Goal: Find specific page/section: Find specific page/section

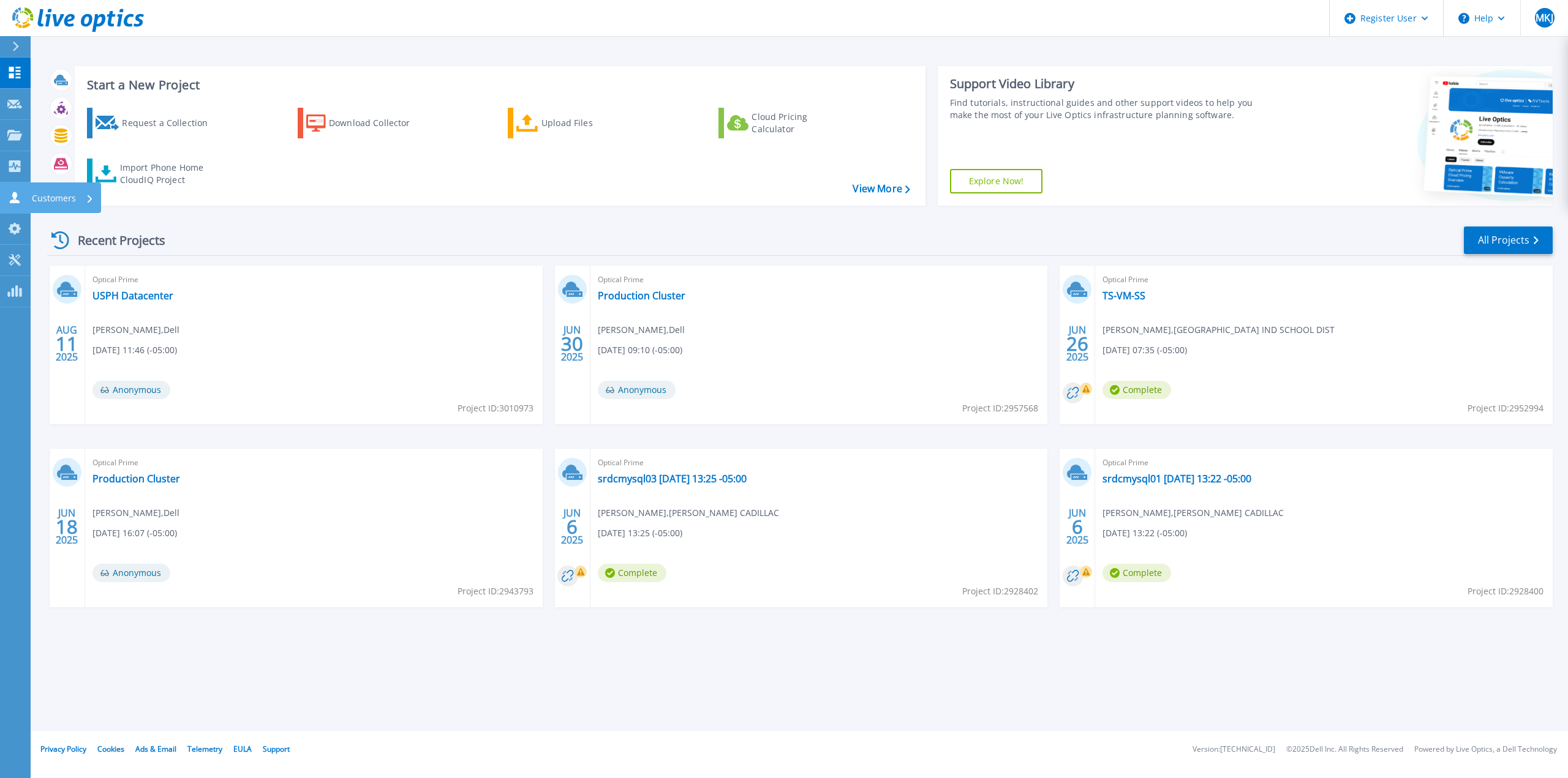
click at [12, 197] on icon at bounding box center [14, 197] width 14 height 12
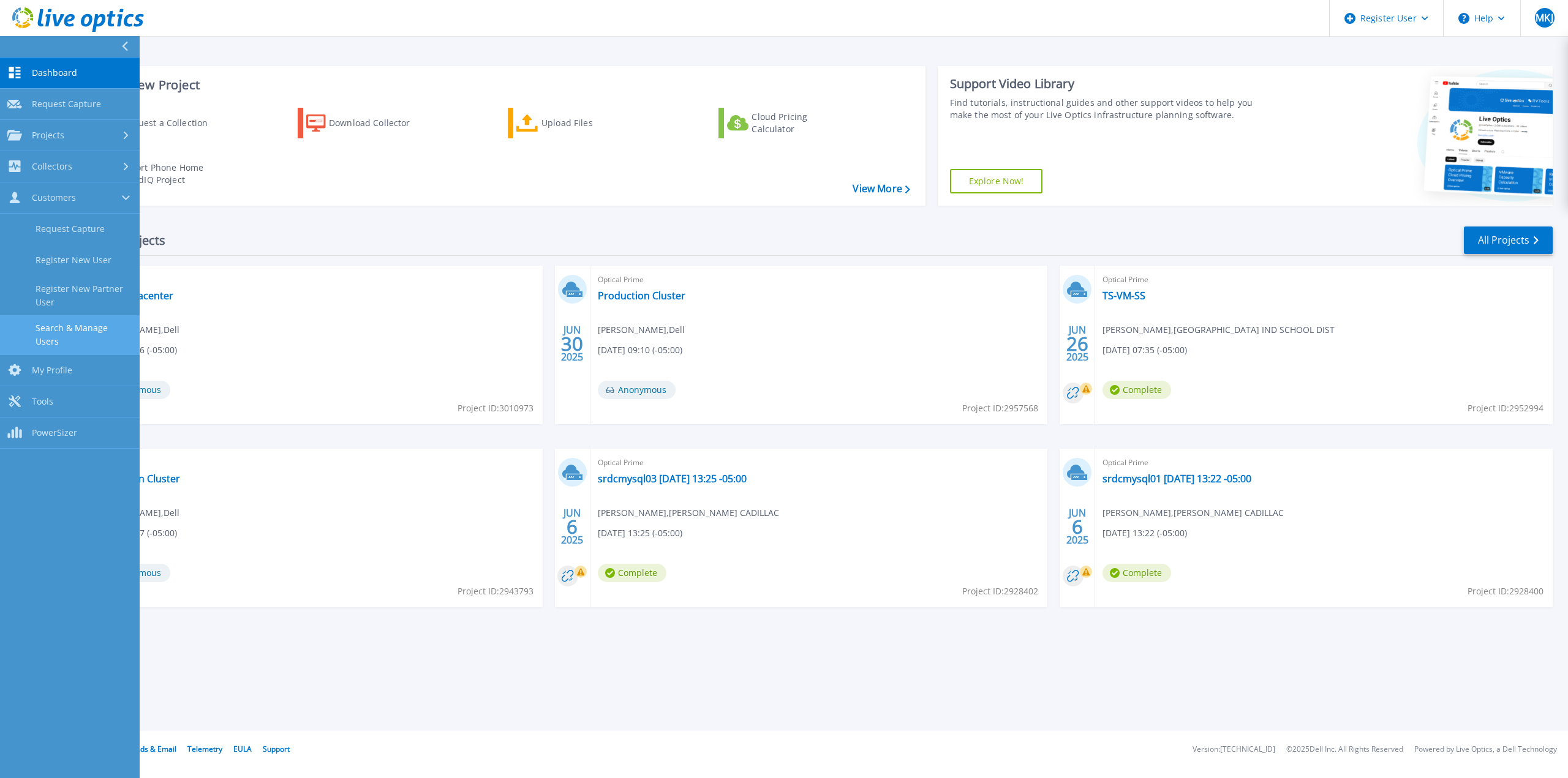
click at [83, 335] on link "Search & Manage Users" at bounding box center [70, 335] width 140 height 39
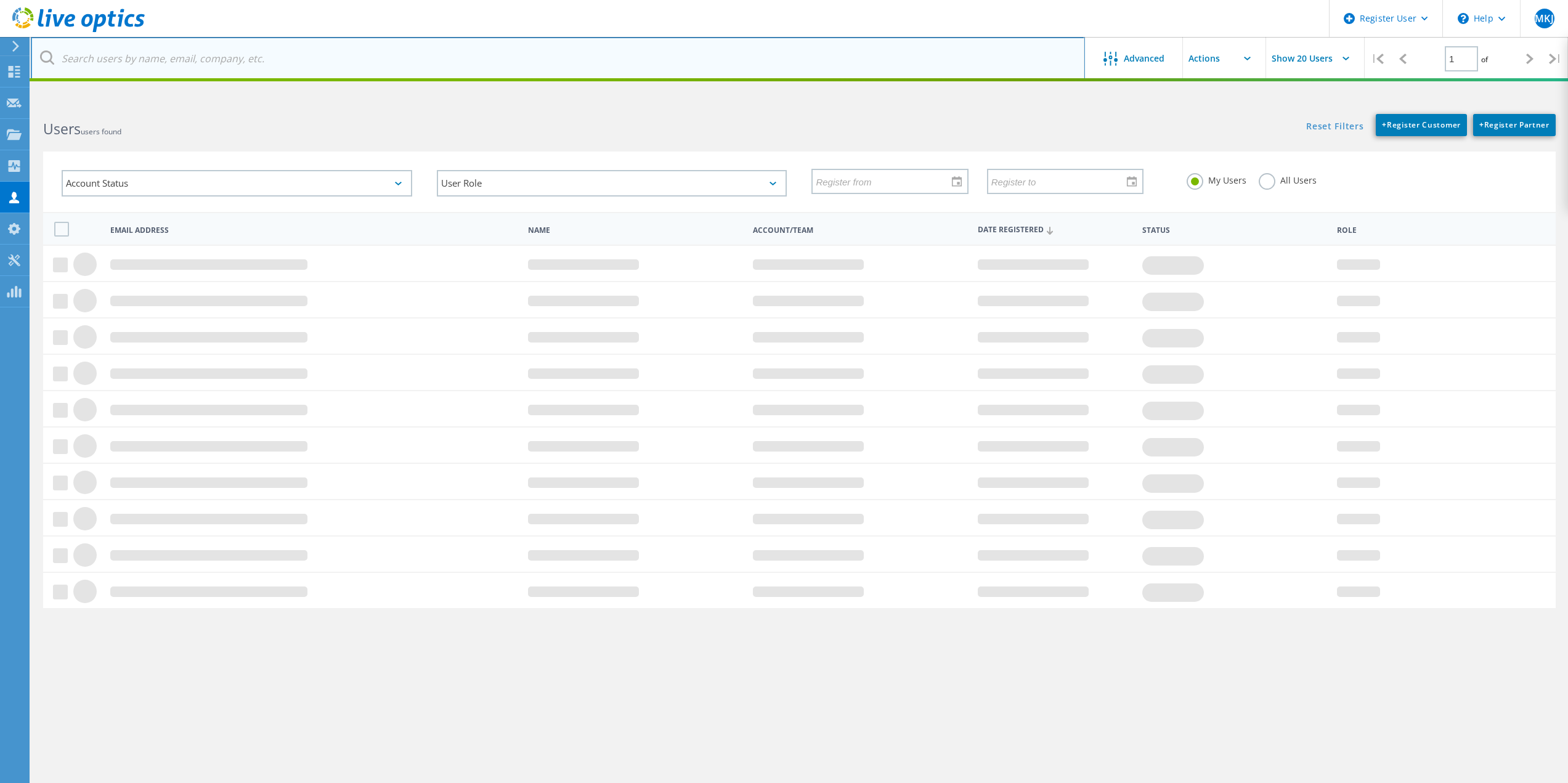
click at [797, 63] on input "text" at bounding box center [558, 58] width 1054 height 43
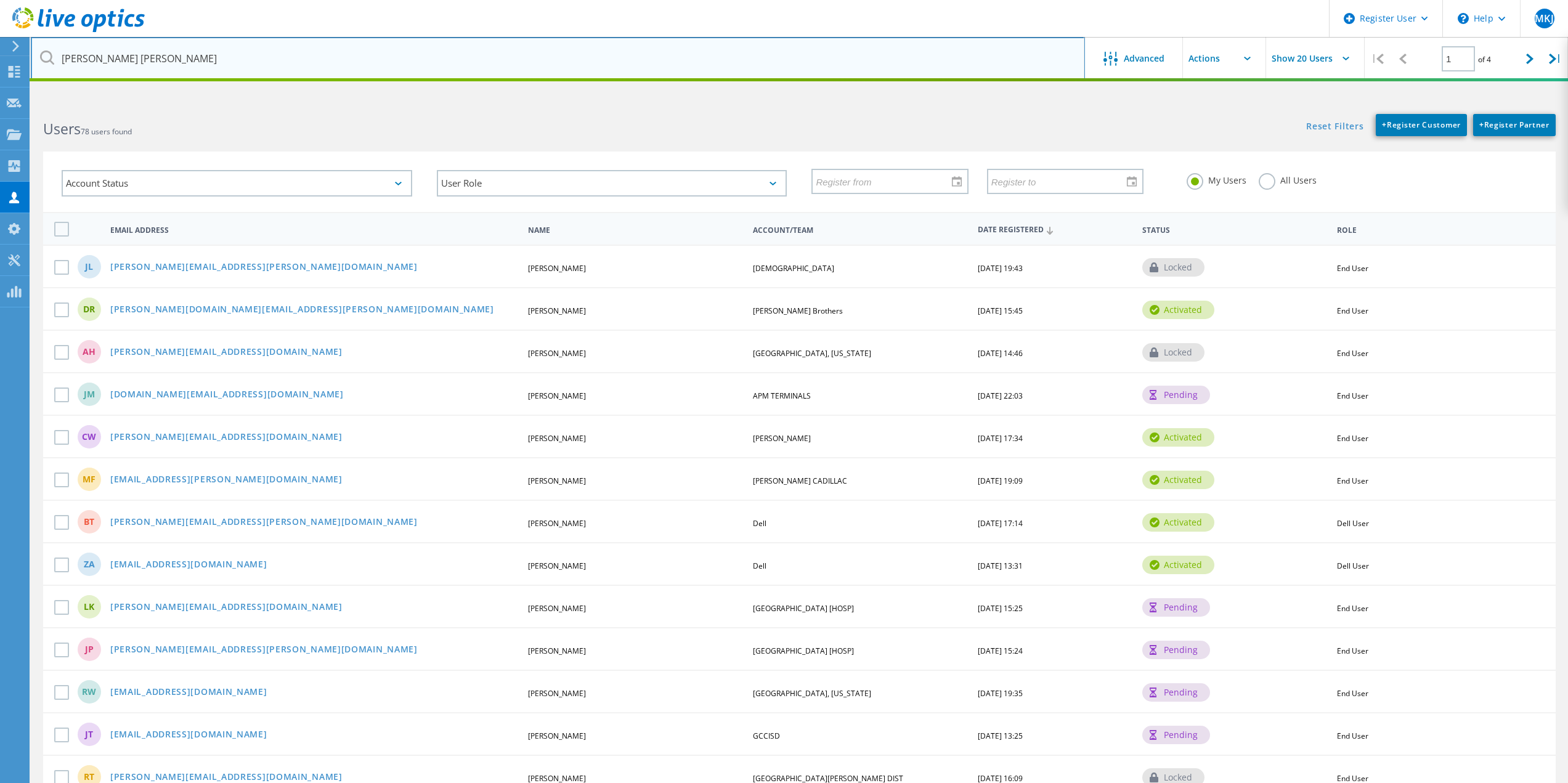
type input "mary kay"
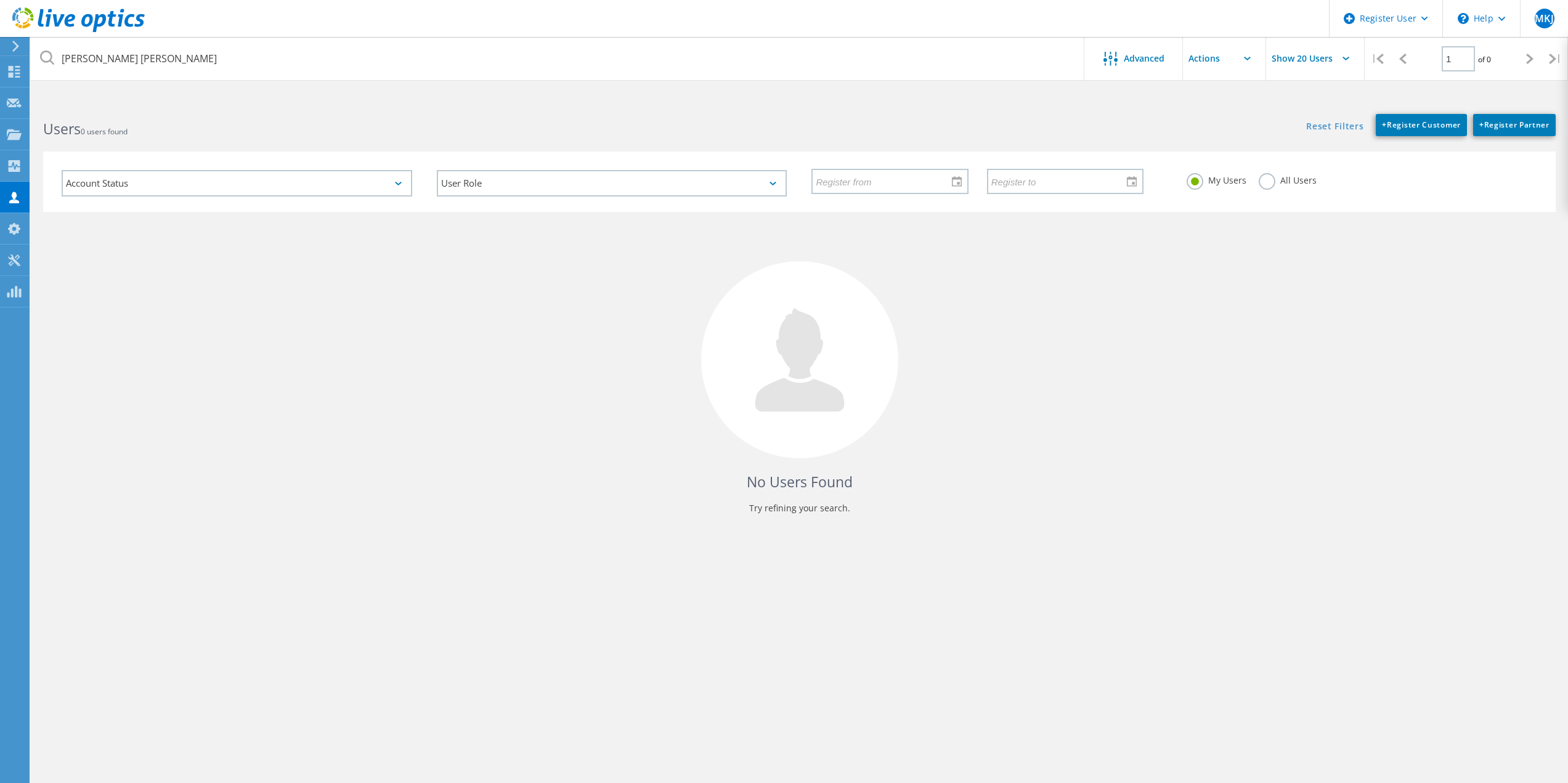
click at [1304, 179] on label "All Users" at bounding box center [1288, 179] width 58 height 12
click at [0, 0] on input "All Users" at bounding box center [0, 0] width 0 height 0
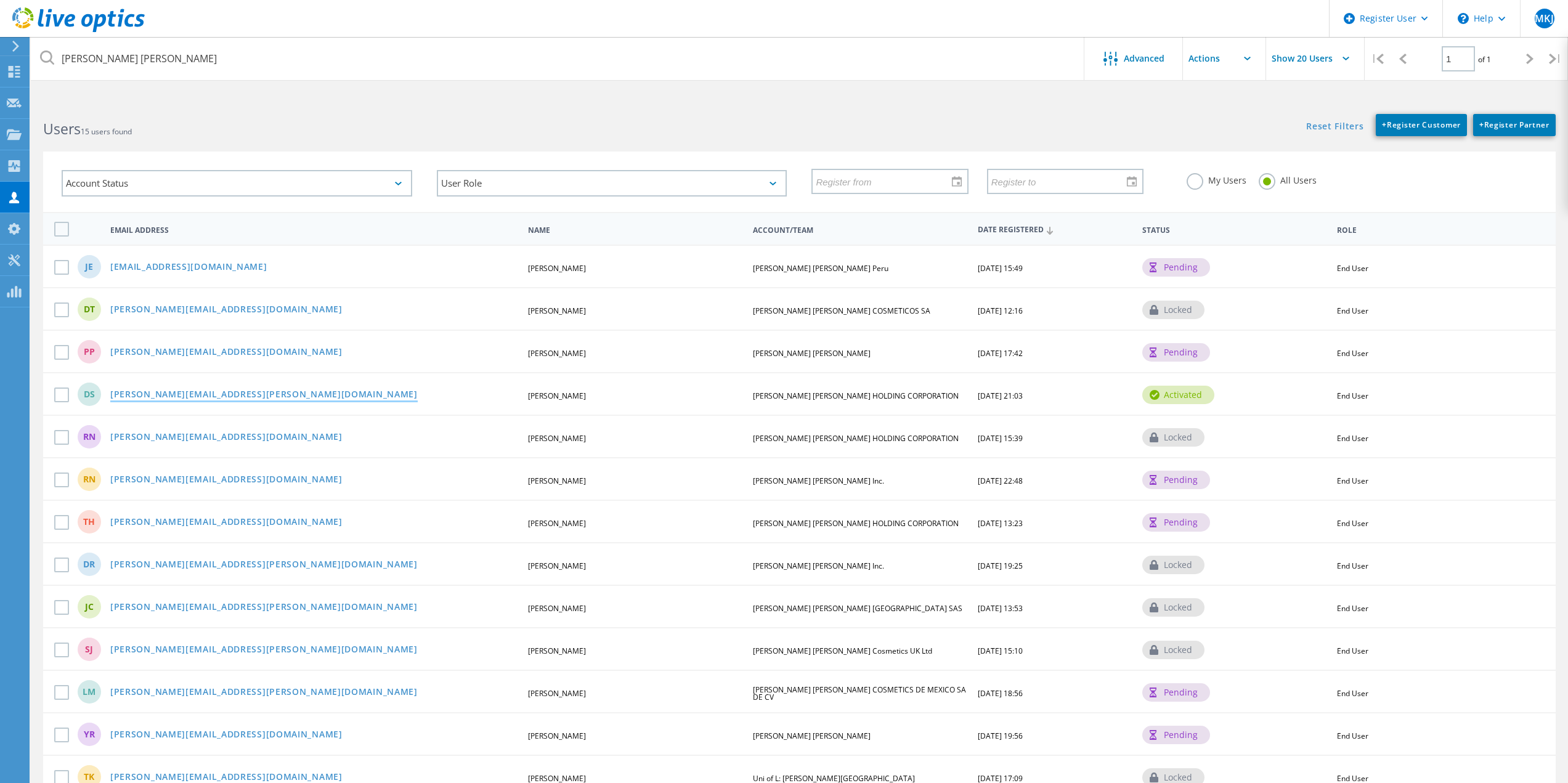
click at [191, 397] on link "[PERSON_NAME][EMAIL_ADDRESS][PERSON_NAME][DOMAIN_NAME]" at bounding box center [264, 395] width 308 height 10
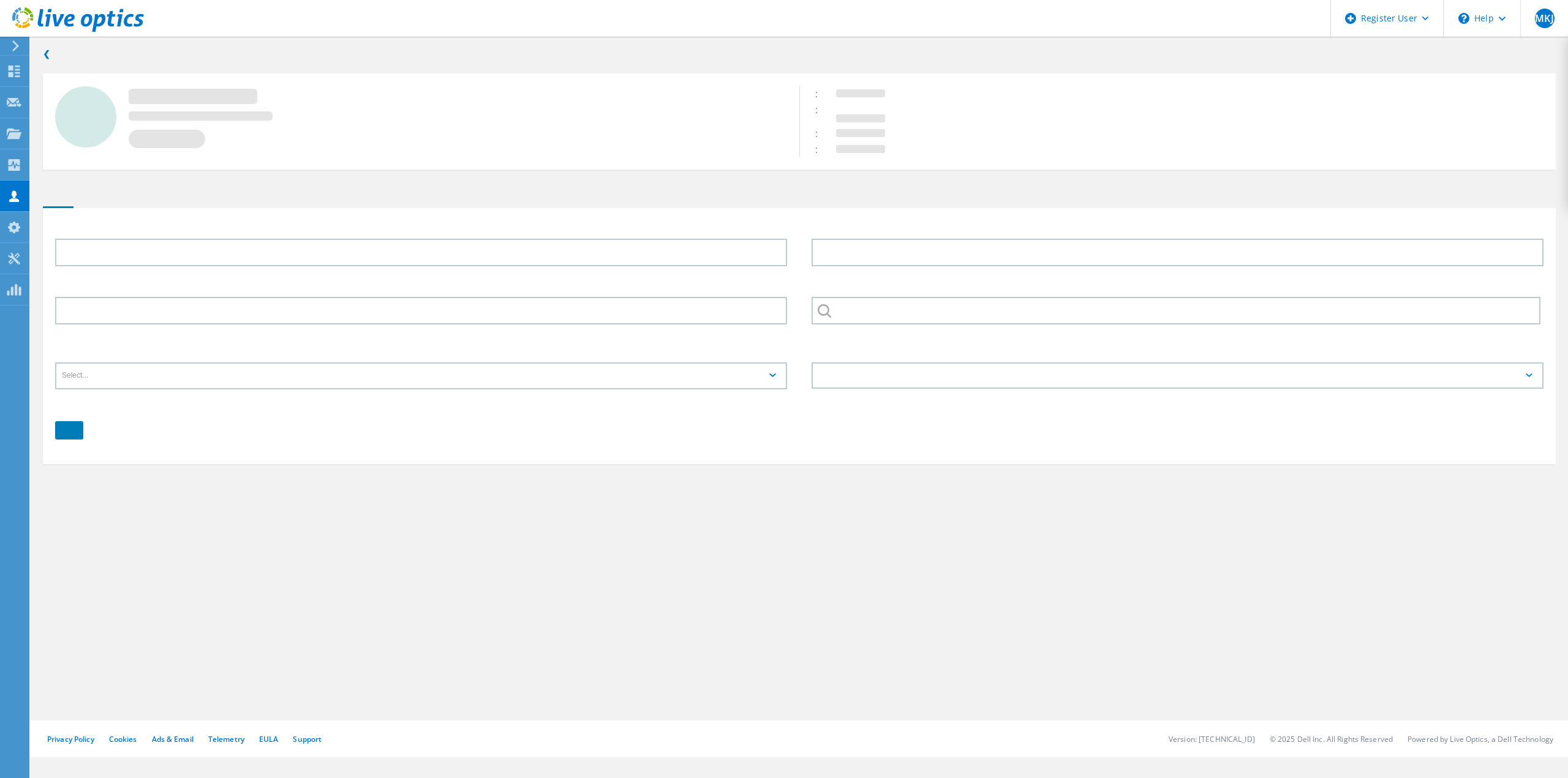
type input "Daniel"
type input "Stewart"
type input "[PERSON_NAME] [PERSON_NAME] HOLDING CORPORATION"
type input "English"
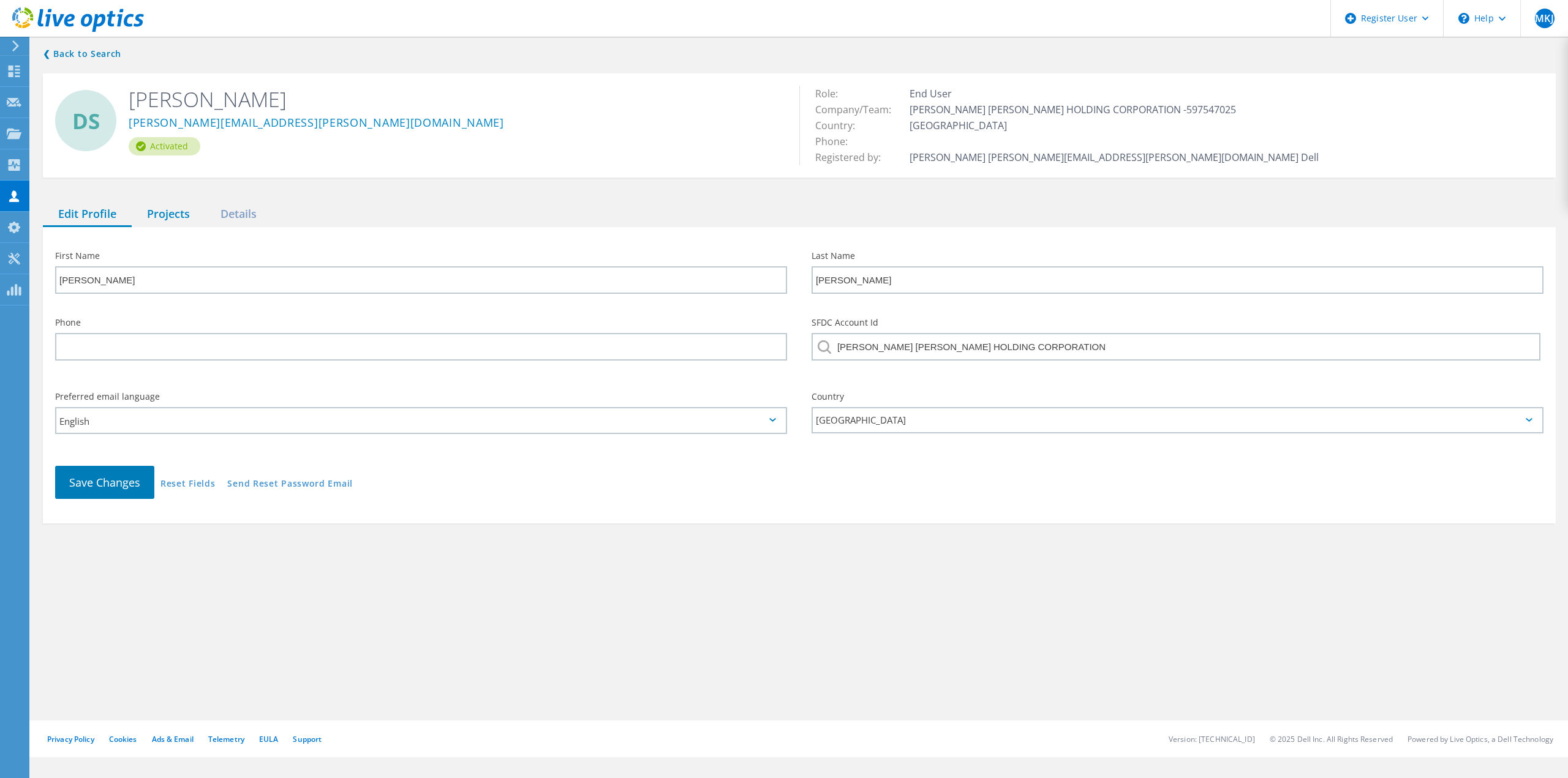
click at [167, 215] on div "Projects" at bounding box center [169, 214] width 73 height 25
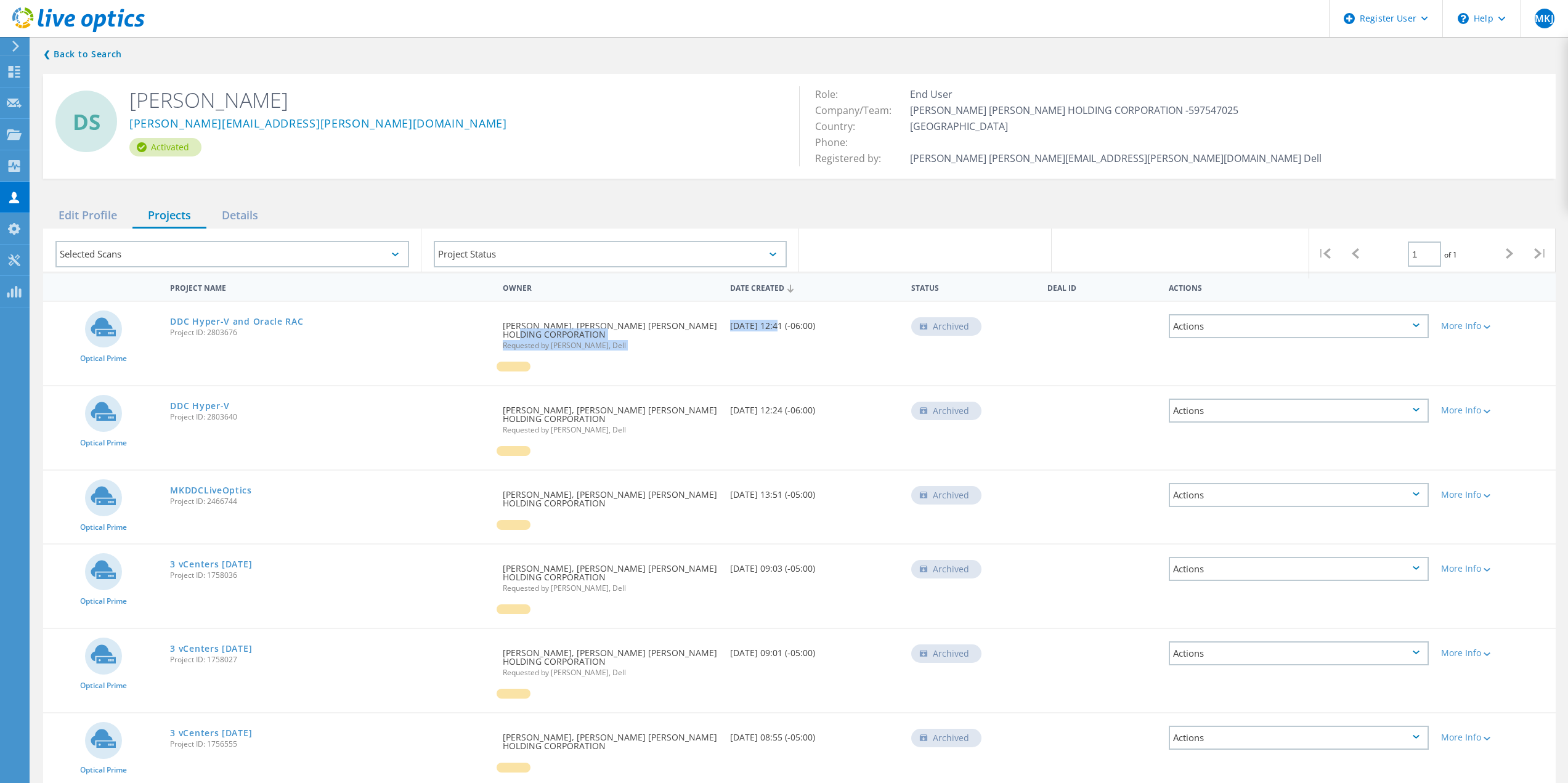
drag, startPoint x: 744, startPoint y: 326, endPoint x: 774, endPoint y: 324, distance: 30.1
click at [774, 324] on div "Optical Prime DDC Hyper-V and Oracle RAC Project ID: 2803676 Requested By Danie…" at bounding box center [799, 343] width 1512 height 83
click at [780, 326] on div "Date Created 03/04/2025, 12:41 (-06:00)" at bounding box center [815, 321] width 182 height 40
drag, startPoint x: 761, startPoint y: 326, endPoint x: 727, endPoint y: 327, distance: 34.0
click at [727, 327] on div "Date Created 03/04/2025, 12:41 (-06:00)" at bounding box center [815, 321] width 182 height 40
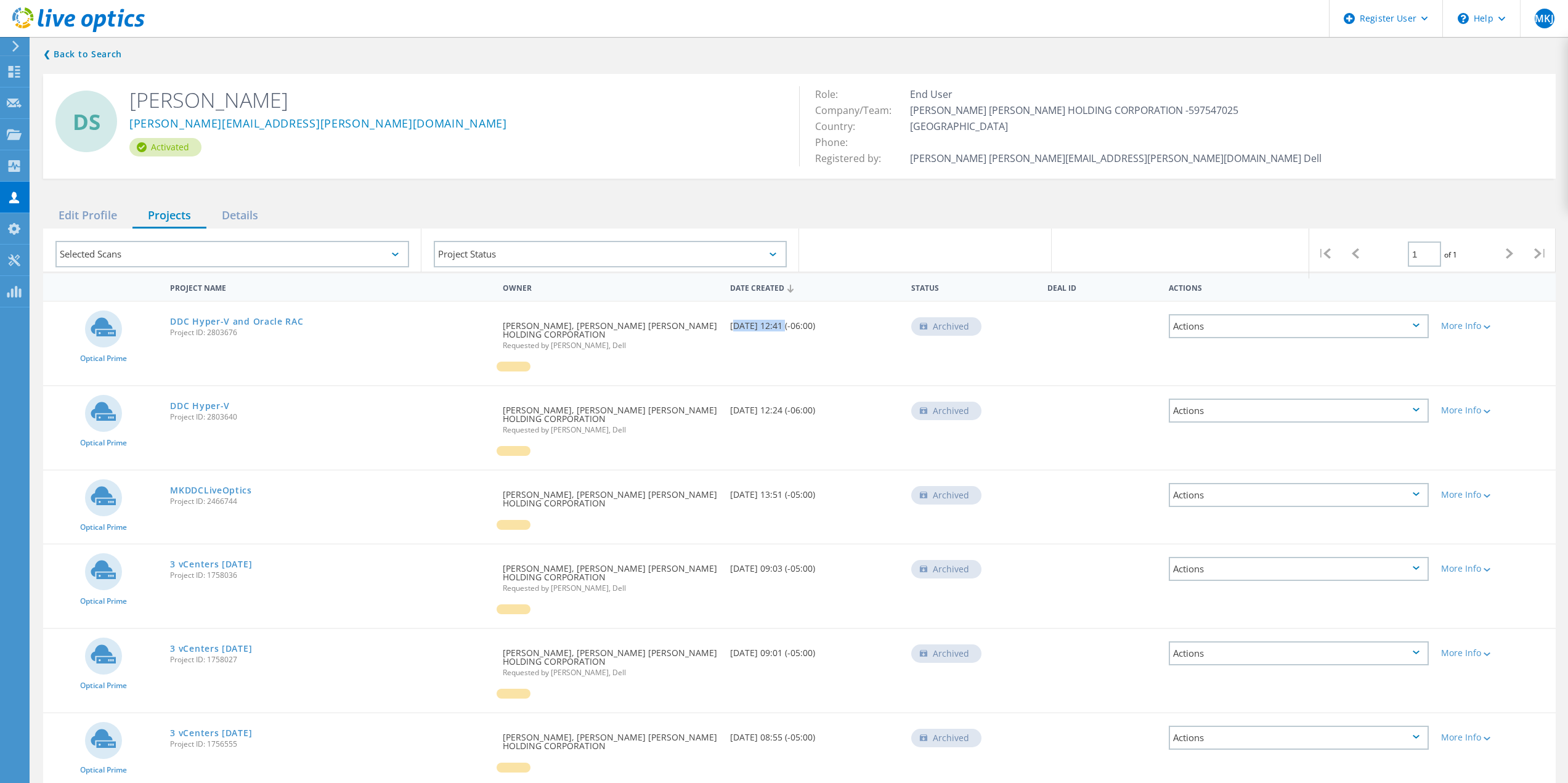
click at [769, 326] on div "Date Created 03/04/2025, 12:41 (-06:00)" at bounding box center [815, 321] width 182 height 40
drag, startPoint x: 751, startPoint y: 403, endPoint x: 735, endPoint y: 403, distance: 16.0
click at [735, 403] on div "Date Created 03/04/2025, 12:24 (-06:00)" at bounding box center [815, 406] width 182 height 40
drag, startPoint x: 749, startPoint y: 401, endPoint x: 762, endPoint y: 400, distance: 13.0
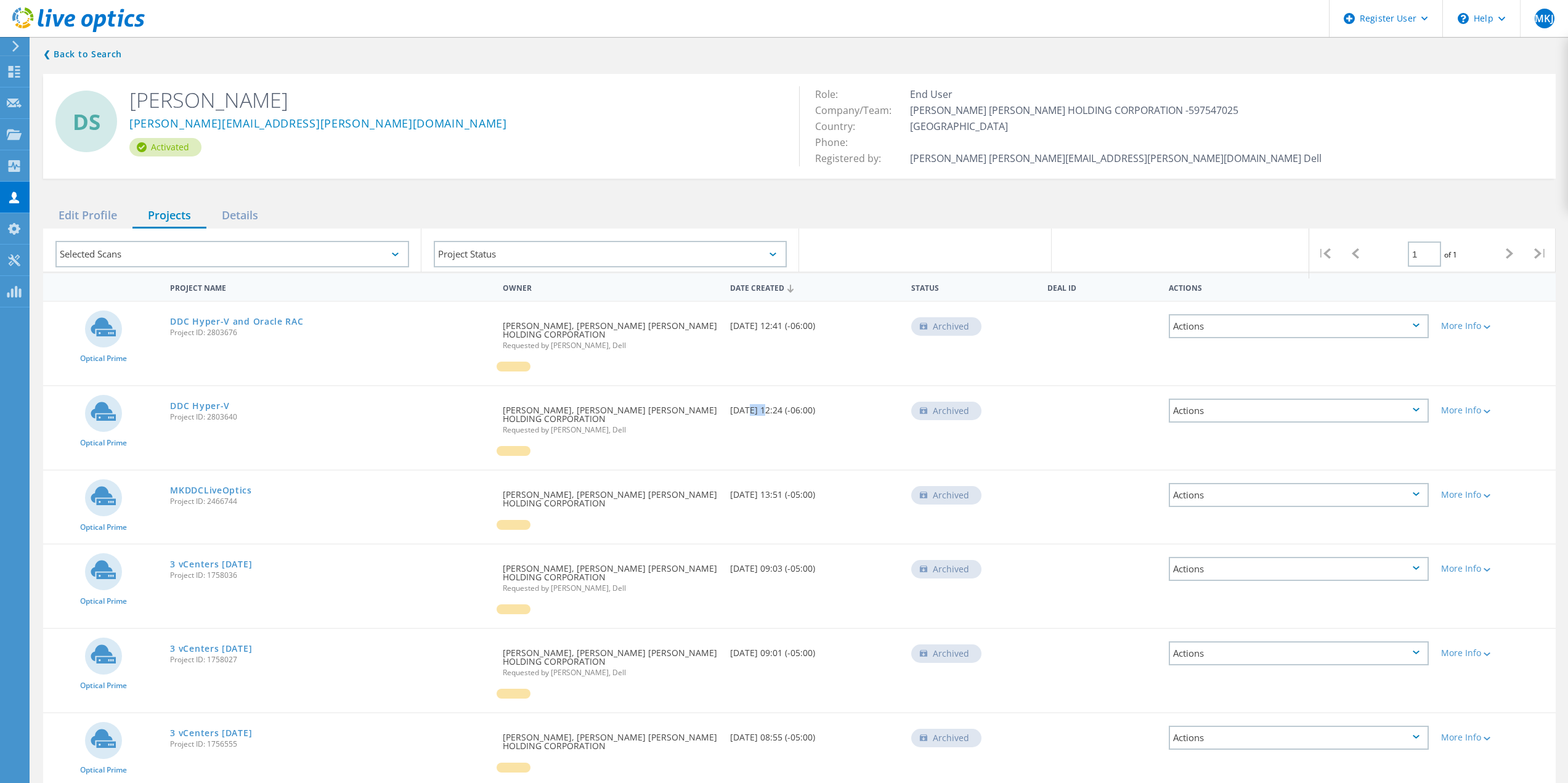
click at [762, 400] on div "Date Created 03/04/2025, 12:24 (-06:00)" at bounding box center [815, 406] width 182 height 40
click at [739, 403] on div "Date Created 03/04/2025, 12:24 (-06:00)" at bounding box center [815, 406] width 182 height 40
drag, startPoint x: 739, startPoint y: 403, endPoint x: 751, endPoint y: 403, distance: 12.0
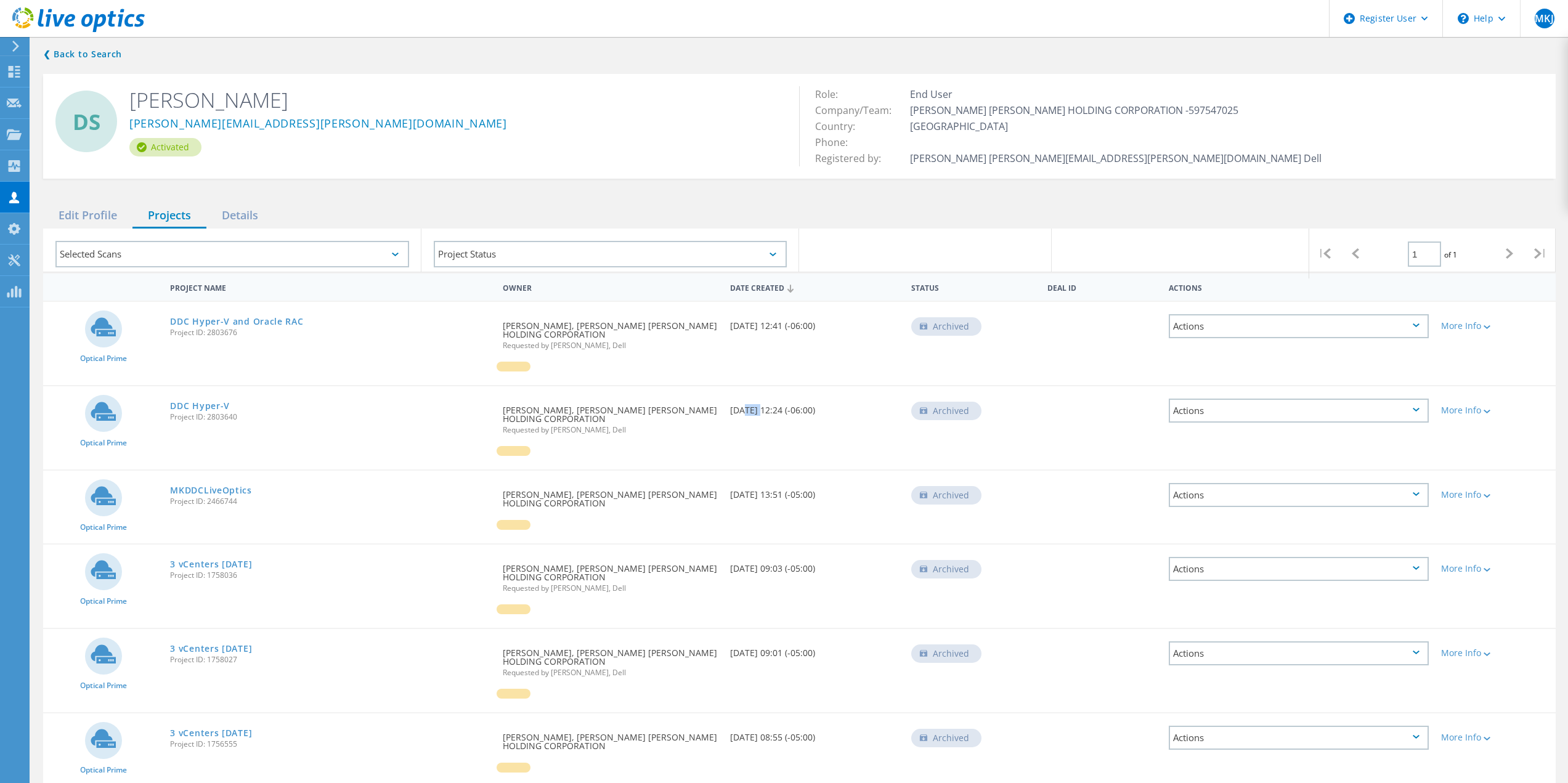
click at [751, 403] on div "Date Created 03/04/2025, 12:24 (-06:00)" at bounding box center [815, 406] width 182 height 40
drag, startPoint x: 751, startPoint y: 403, endPoint x: 735, endPoint y: 403, distance: 16.0
click at [735, 403] on div "Date Created 03/04/2025, 12:24 (-06:00)" at bounding box center [815, 406] width 182 height 40
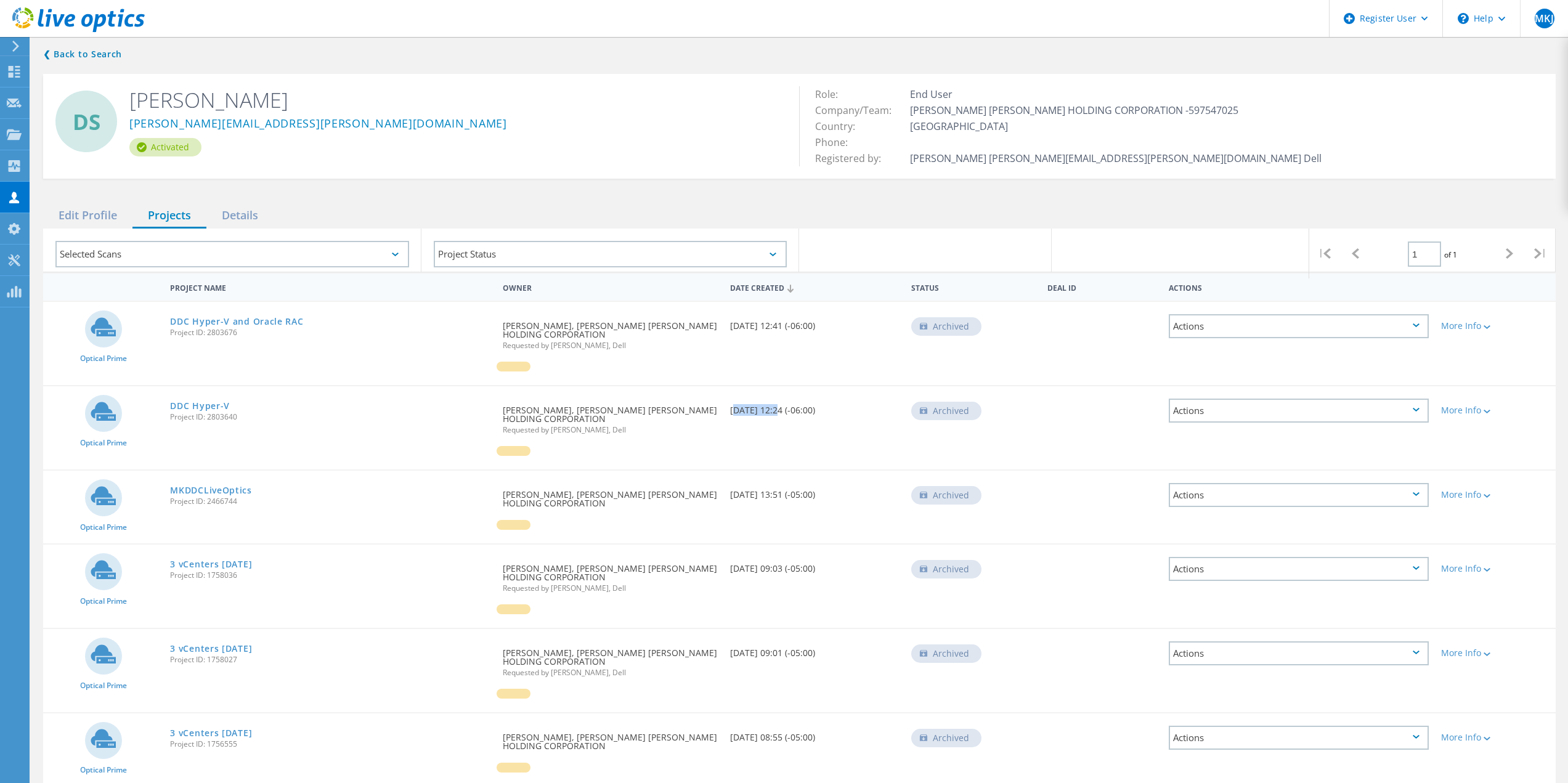
drag, startPoint x: 735, startPoint y: 403, endPoint x: 757, endPoint y: 404, distance: 22.0
click at [757, 404] on div "Date Created 03/04/2025, 12:24 (-06:00)" at bounding box center [815, 406] width 182 height 40
click at [198, 402] on link "DDC Hyper-V" at bounding box center [200, 406] width 60 height 9
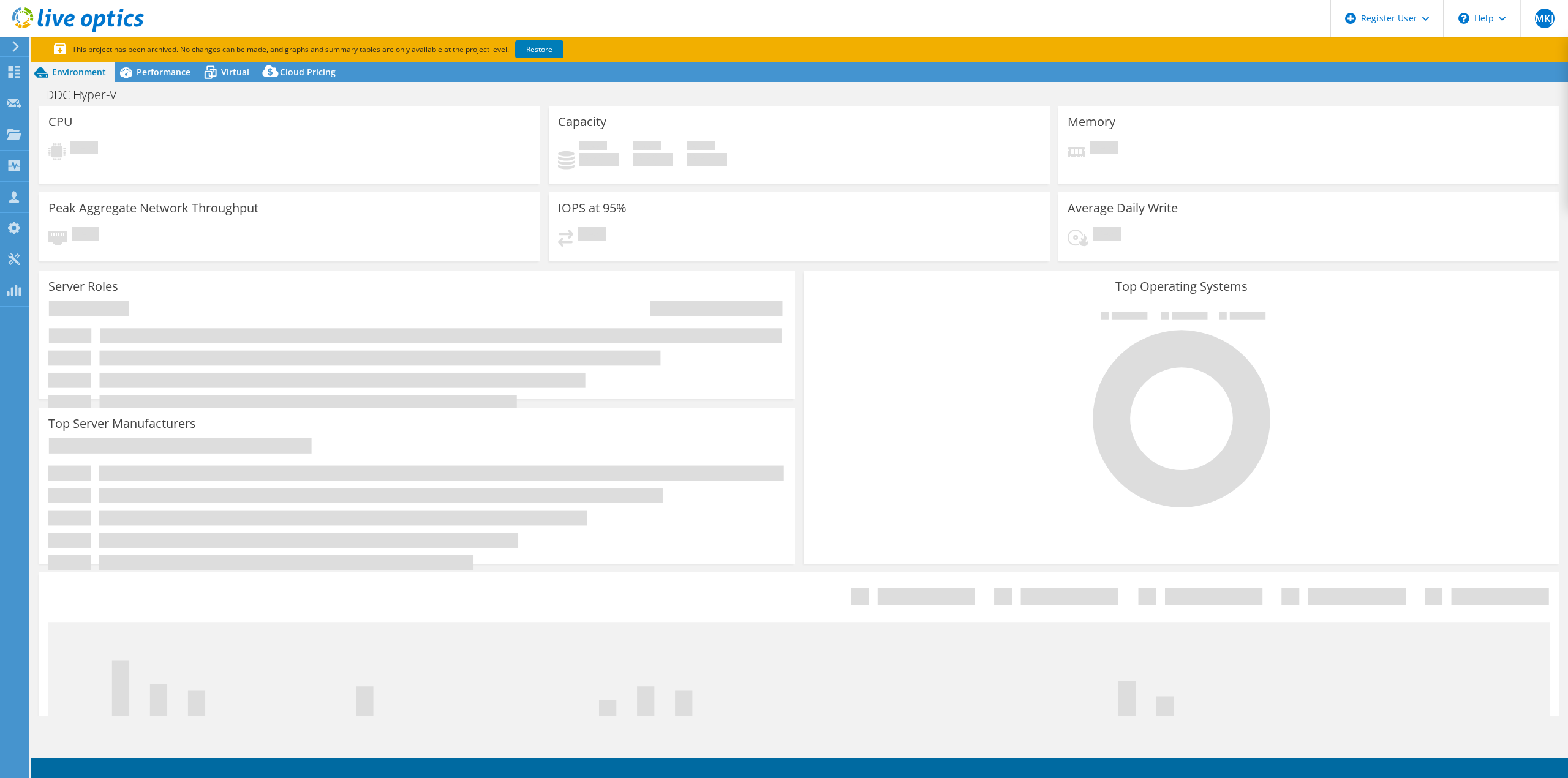
select select "USD"
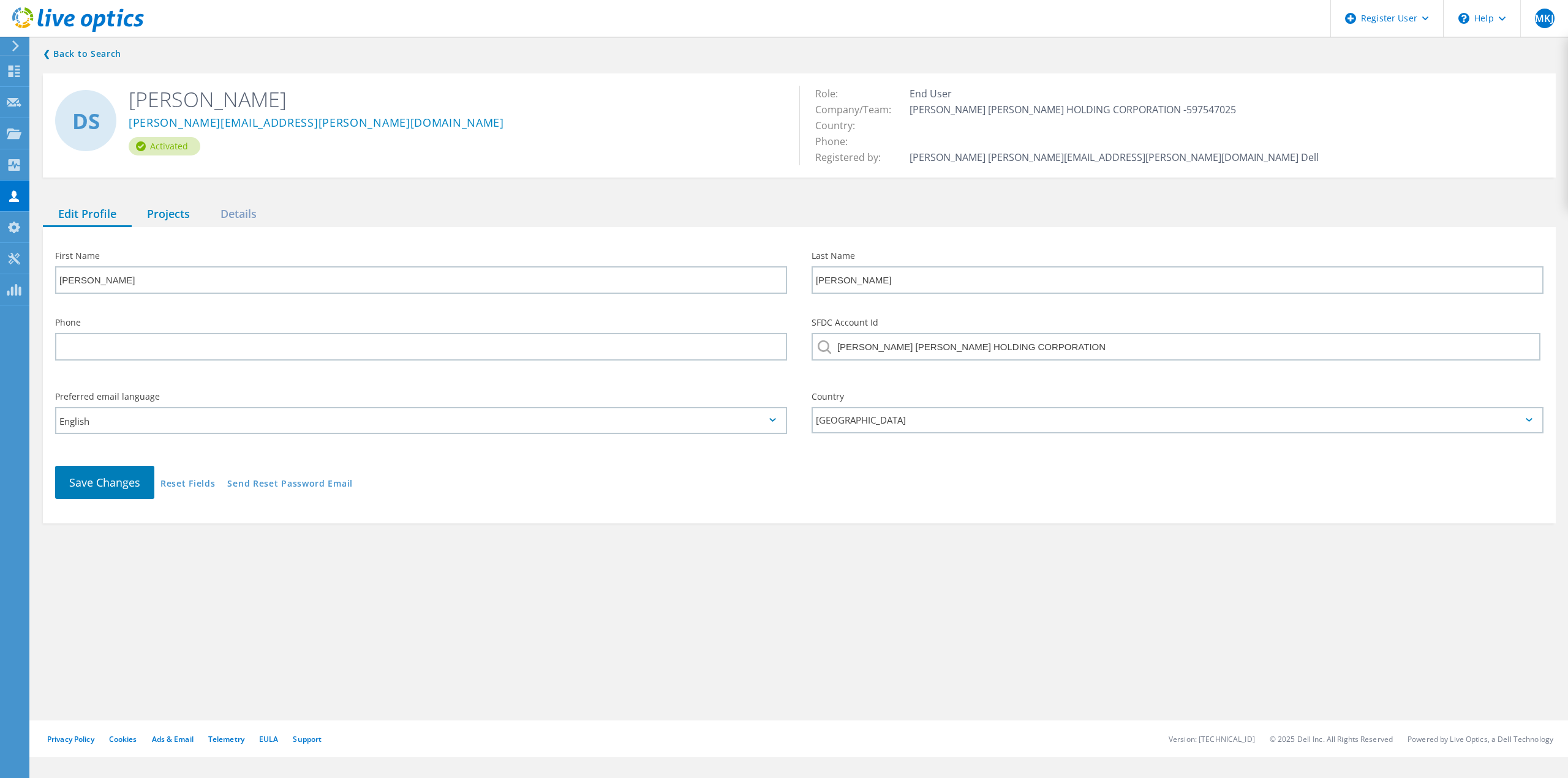
click at [174, 221] on div "Projects" at bounding box center [169, 214] width 73 height 25
